Goal: Information Seeking & Learning: Learn about a topic

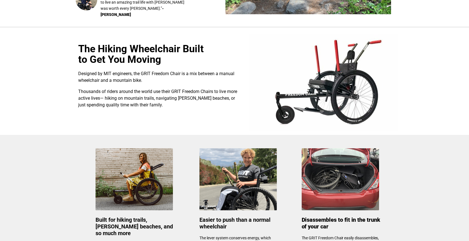
scroll to position [159, 0]
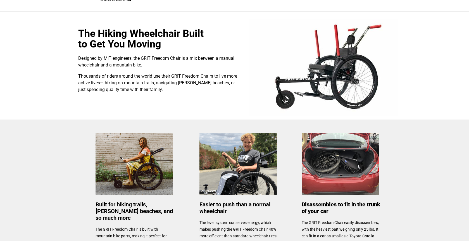
select select "US"
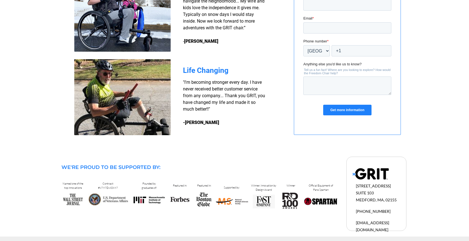
scroll to position [491, 0]
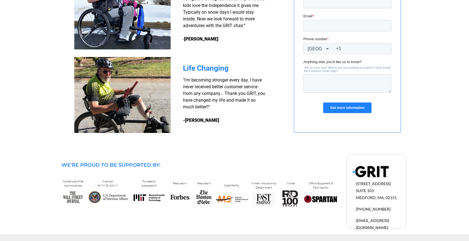
click at [134, 99] on img at bounding box center [122, 95] width 96 height 76
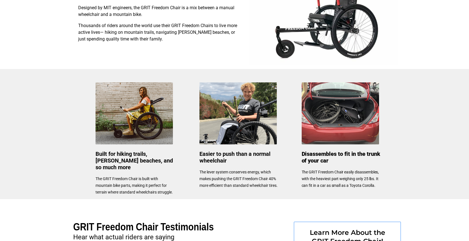
scroll to position [205, 0]
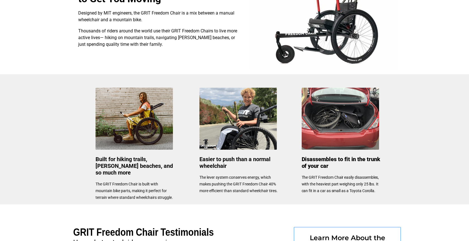
click at [221, 93] on img at bounding box center [238, 119] width 77 height 62
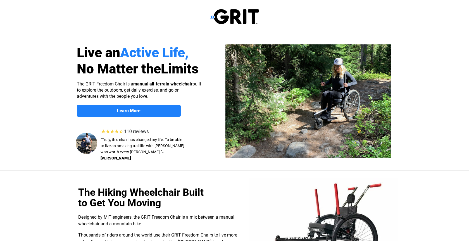
scroll to position [0, 0]
click at [221, 22] on img at bounding box center [234, 17] width 49 height 16
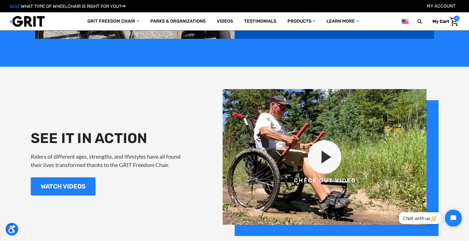
scroll to position [623, 0]
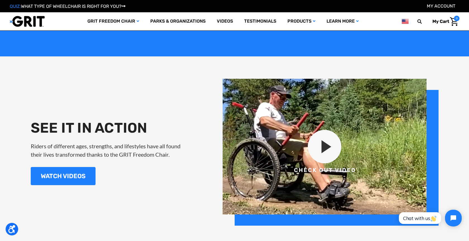
click at [320, 149] on img at bounding box center [331, 152] width 216 height 147
